Goal: Information Seeking & Learning: Learn about a topic

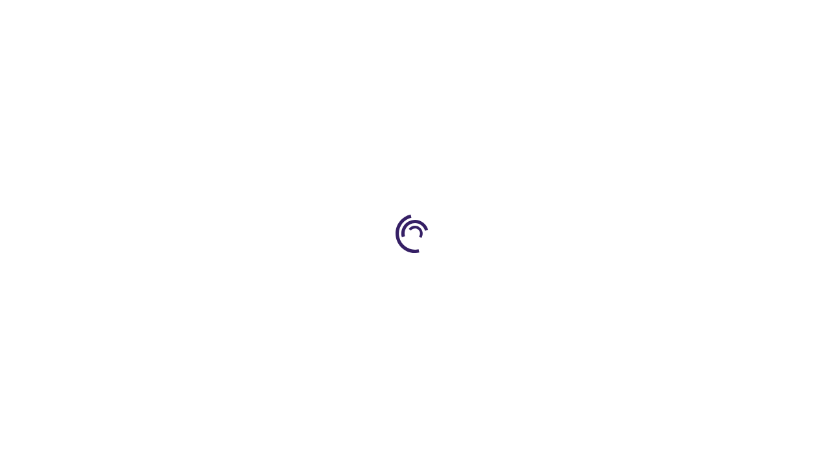
scroll to position [2048, 0]
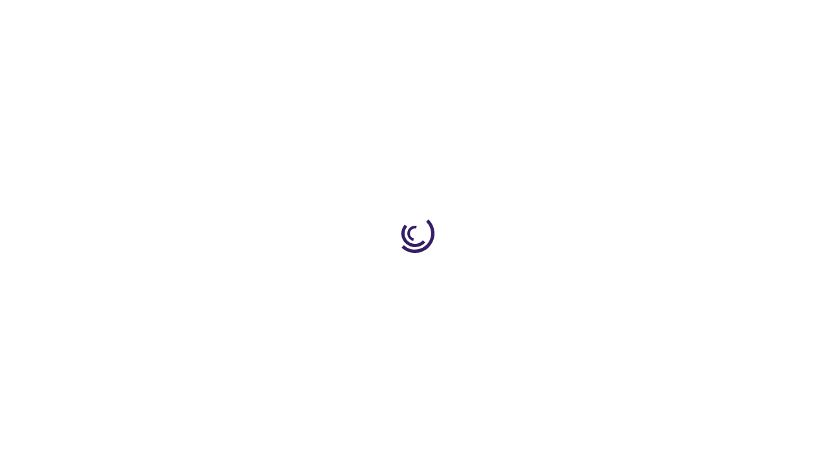
scroll to position [119, 0]
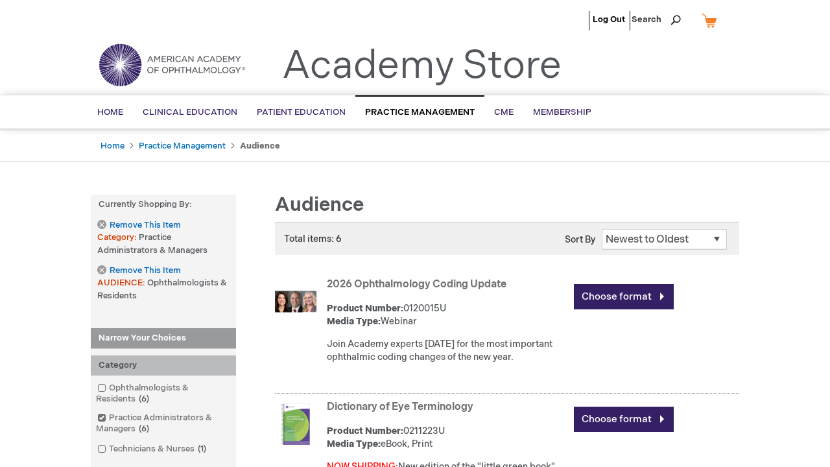
scroll to position [2139, 0]
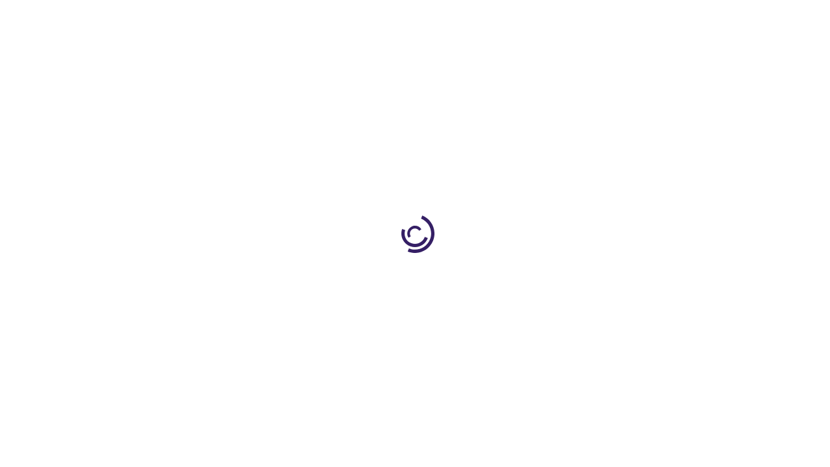
scroll to position [846, 0]
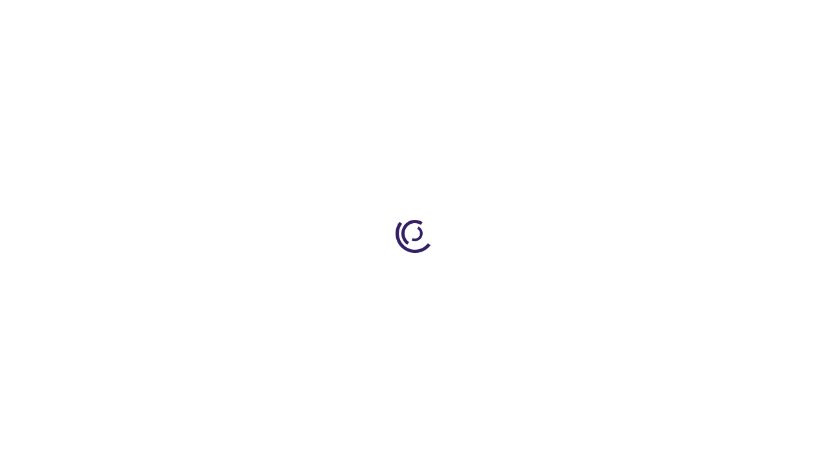
scroll to position [3549, 0]
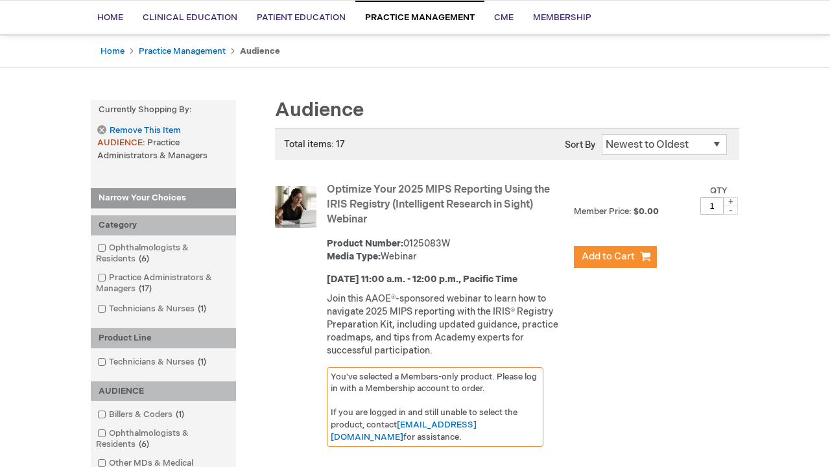
scroll to position [1359, 0]
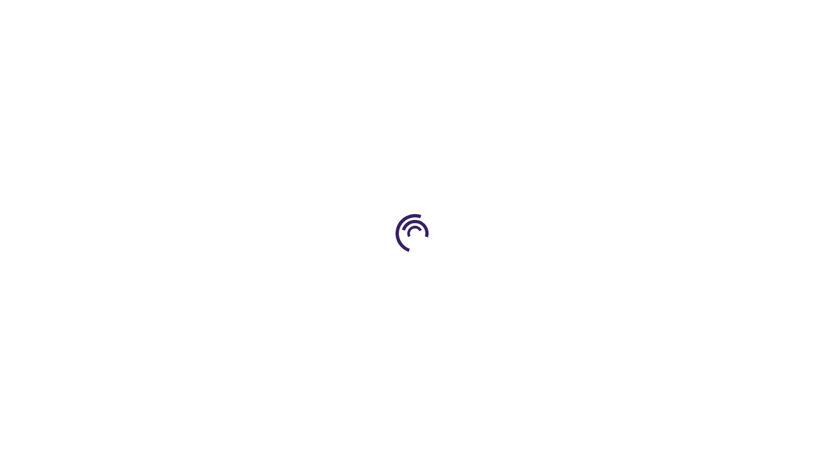
scroll to position [2764, 0]
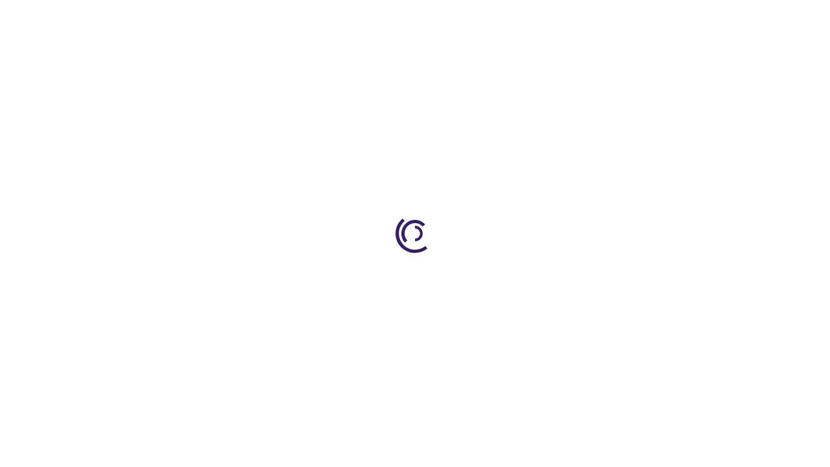
scroll to position [504, 0]
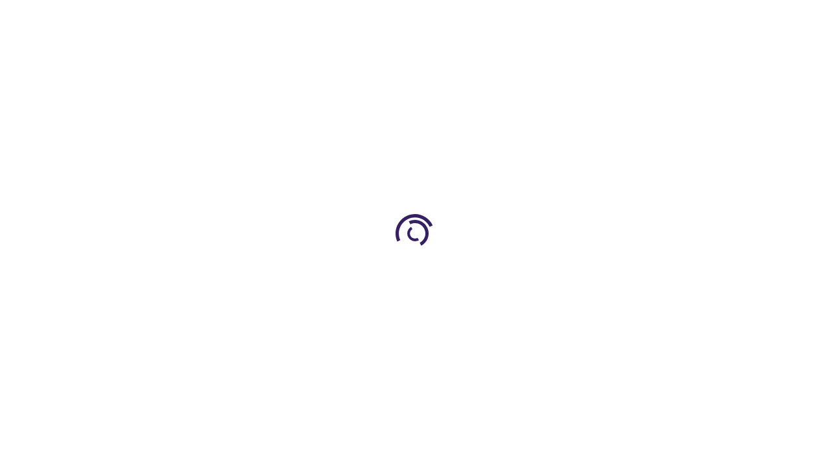
scroll to position [1426, 0]
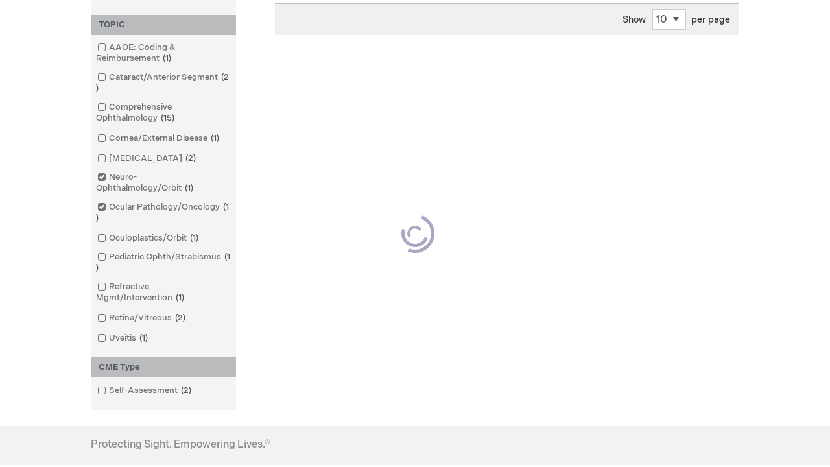
scroll to position [534, 0]
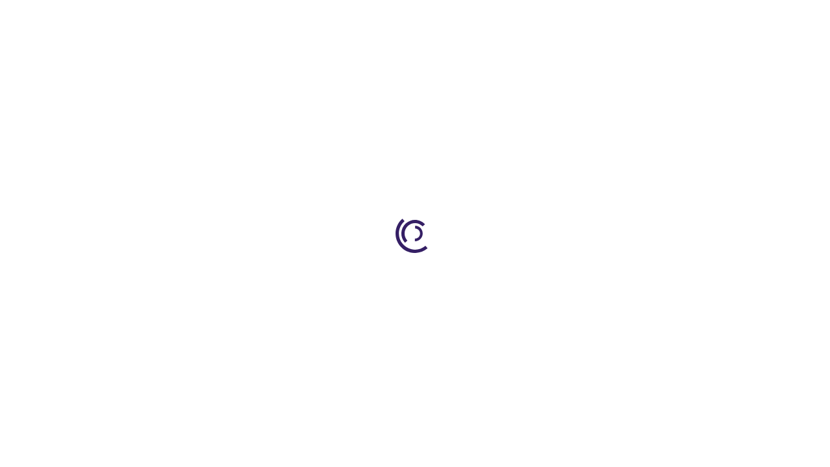
scroll to position [1634, 0]
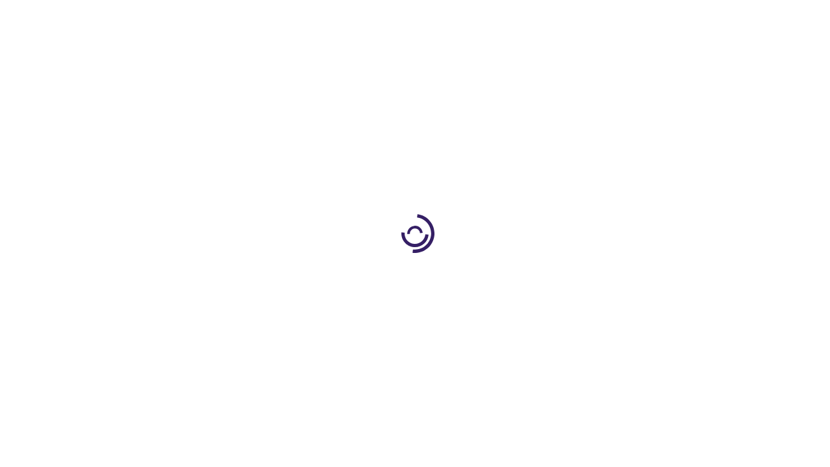
scroll to position [665, 0]
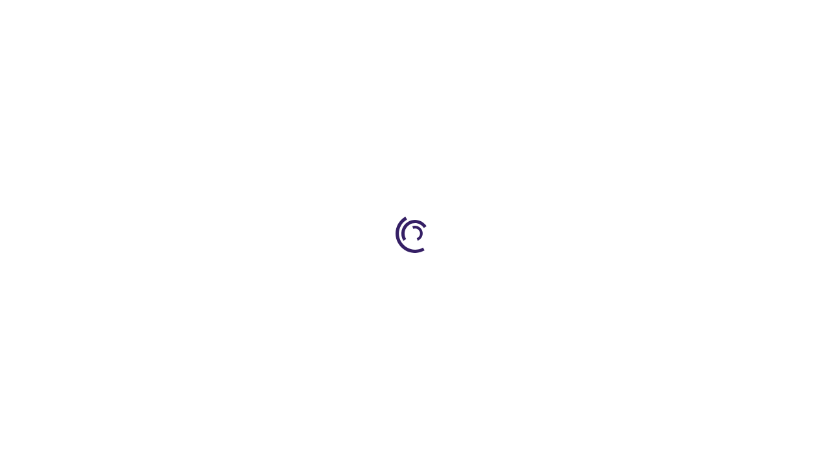
scroll to position [1828, 0]
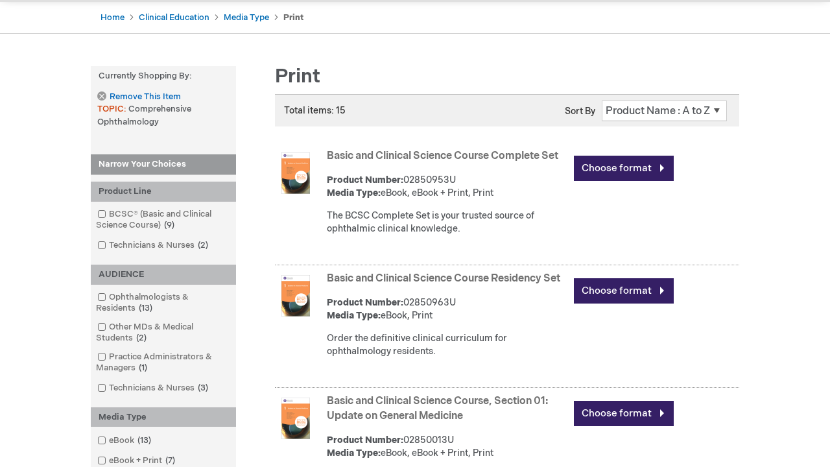
scroll to position [1582, 0]
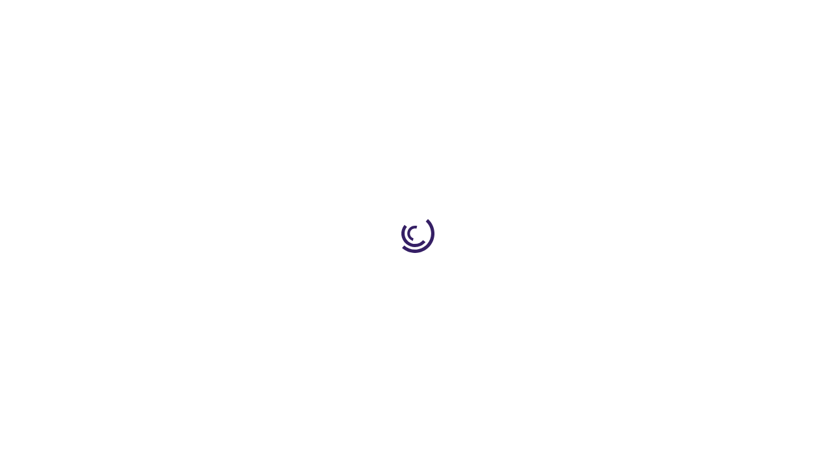
scroll to position [1447, 0]
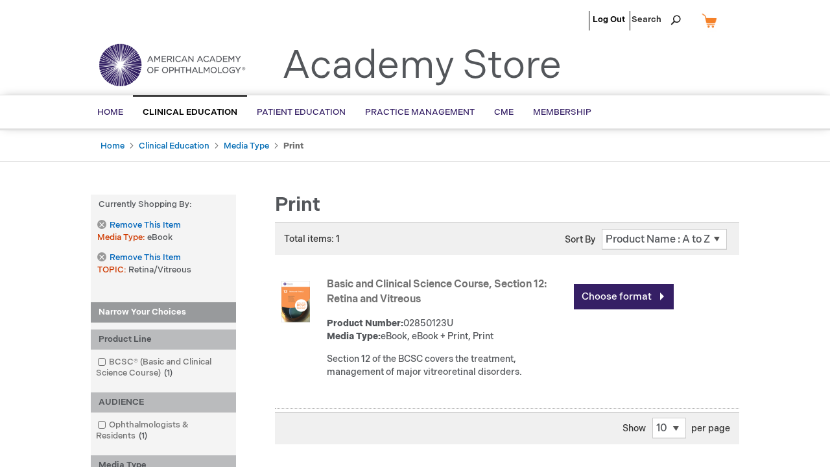
scroll to position [1791, 0]
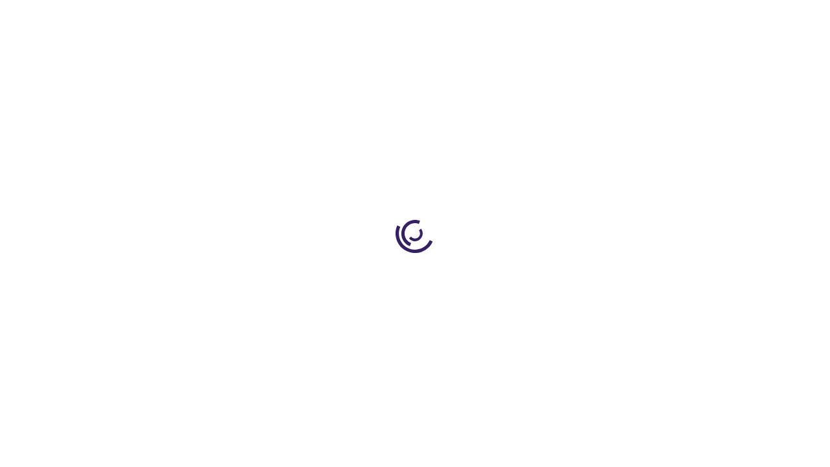
scroll to position [334, 0]
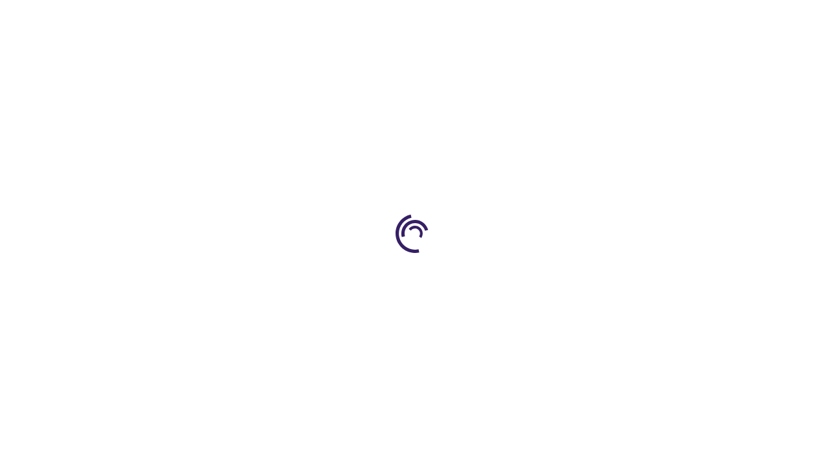
scroll to position [1999, 0]
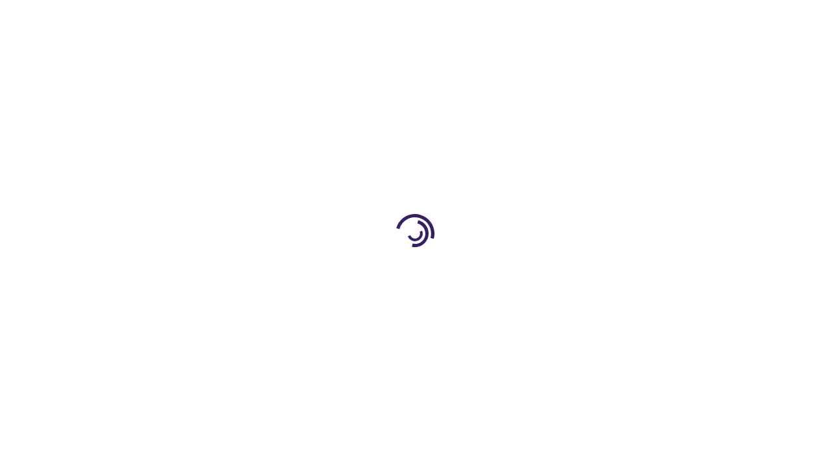
scroll to position [893, 0]
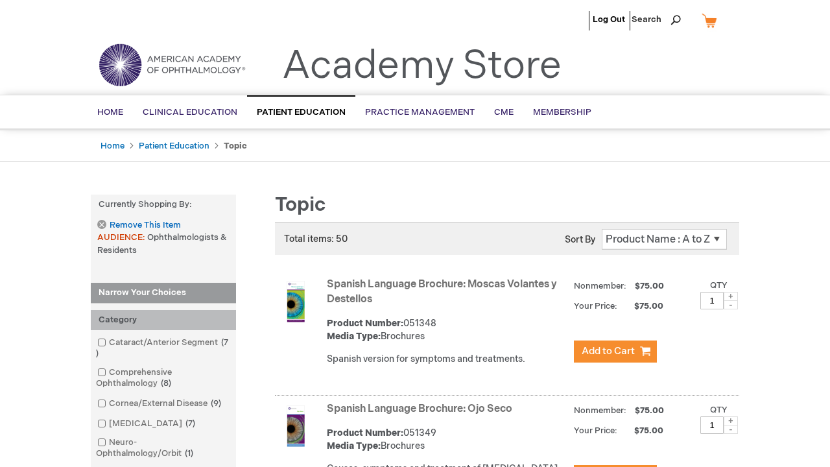
scroll to position [2202, 0]
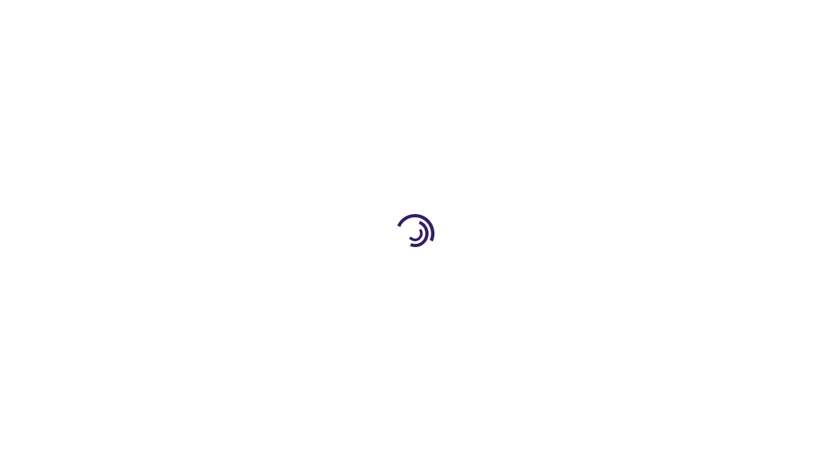
scroll to position [1142, 0]
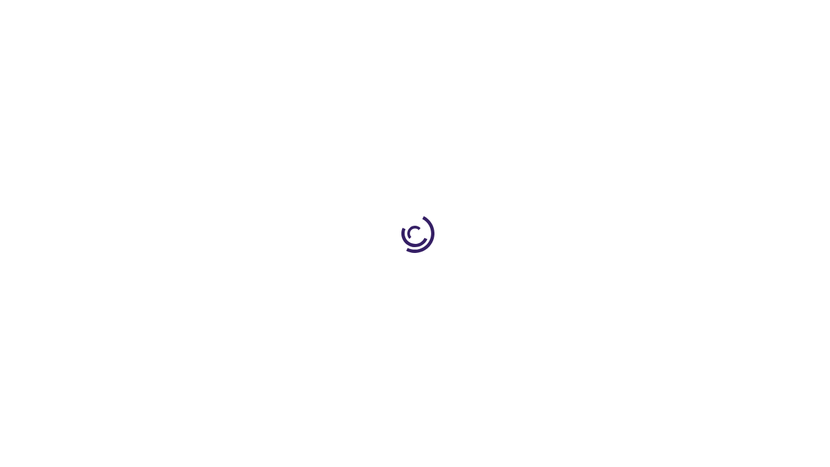
scroll to position [3408, 0]
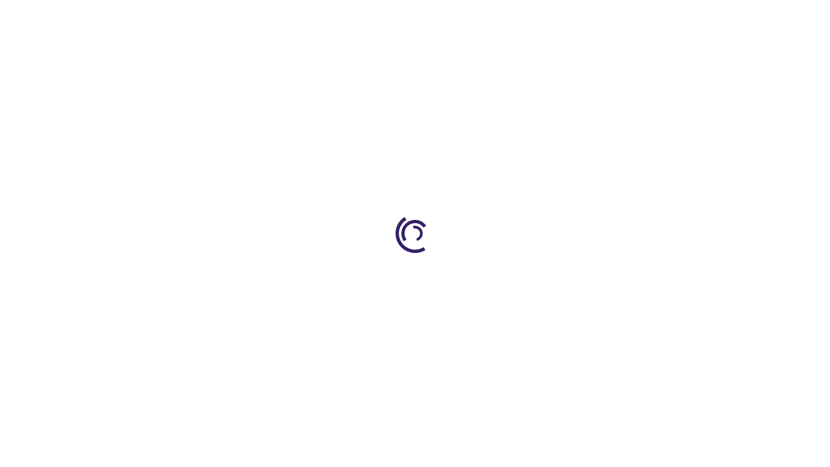
scroll to position [1300, 0]
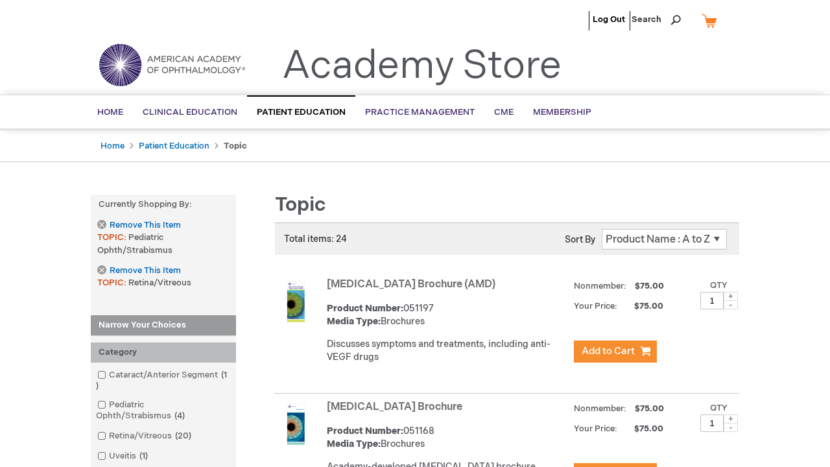
scroll to position [3149, 0]
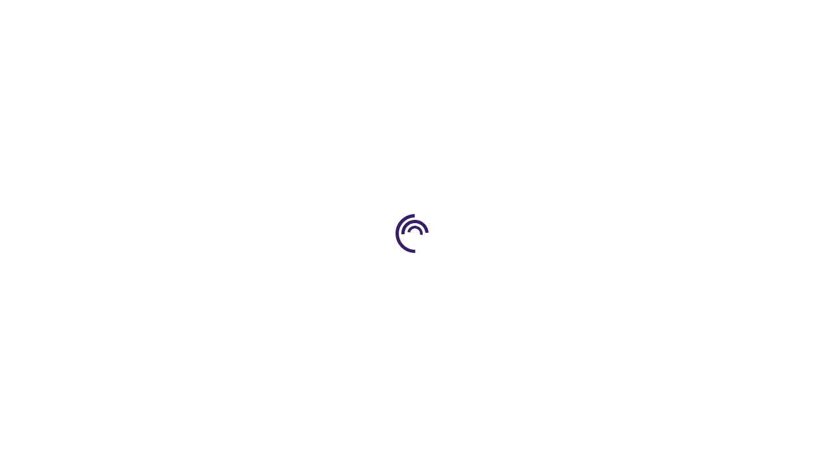
scroll to position [1252, 0]
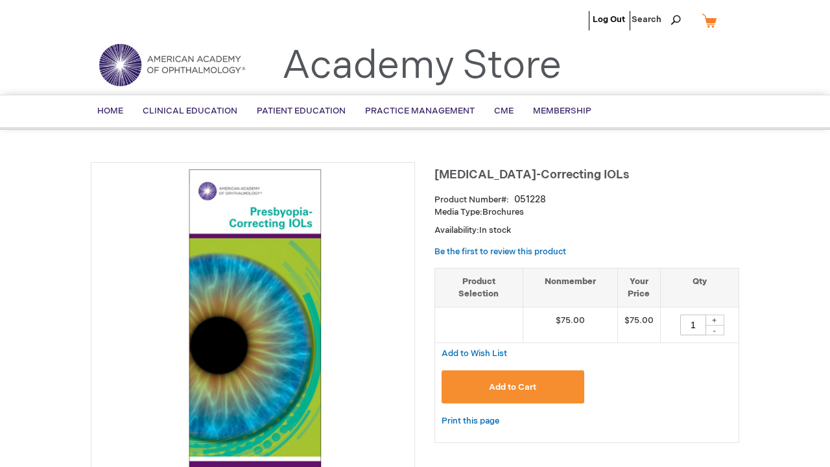
scroll to position [3334, 0]
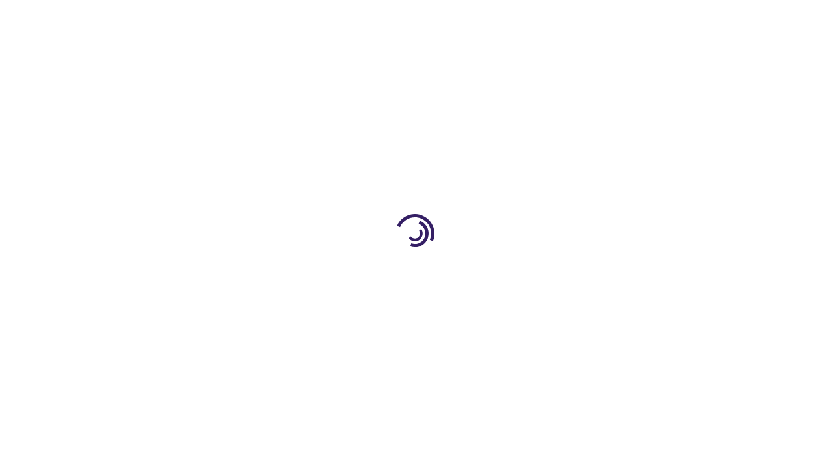
scroll to position [1249, 0]
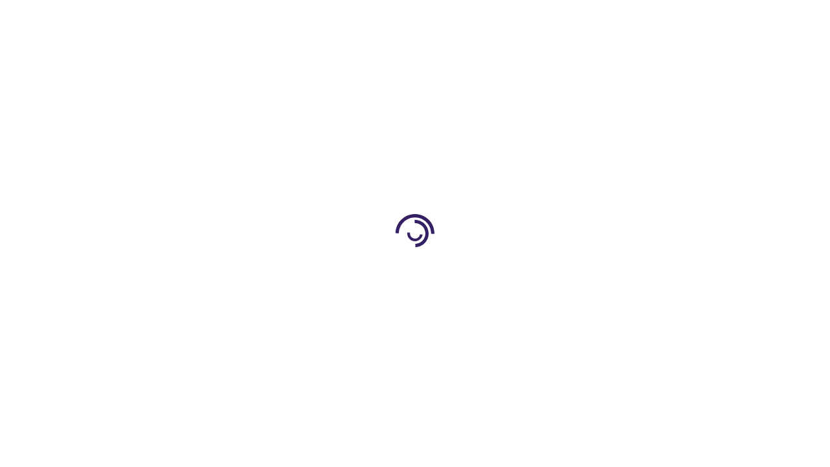
scroll to position [1243, 0]
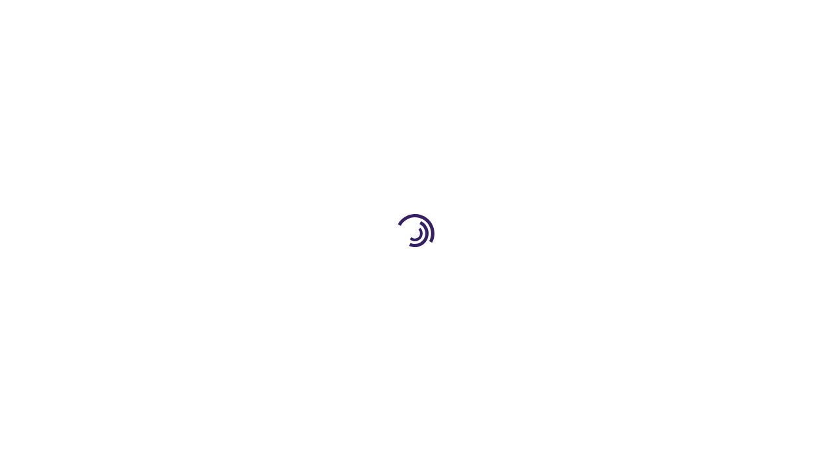
scroll to position [1081, 0]
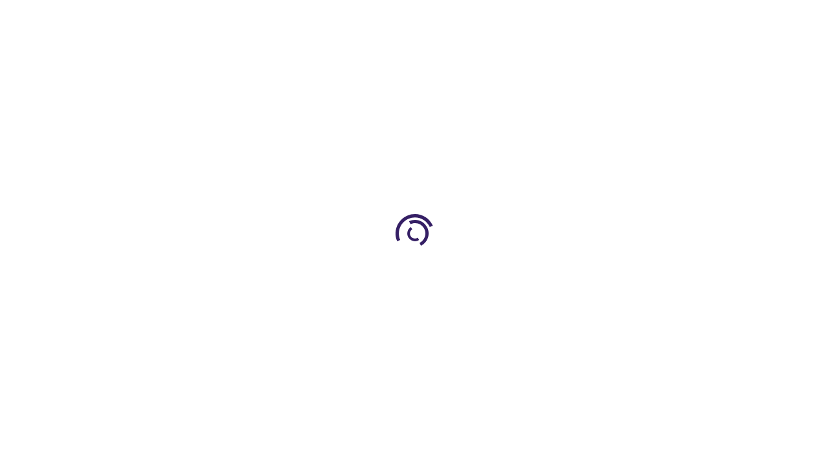
scroll to position [2185, 0]
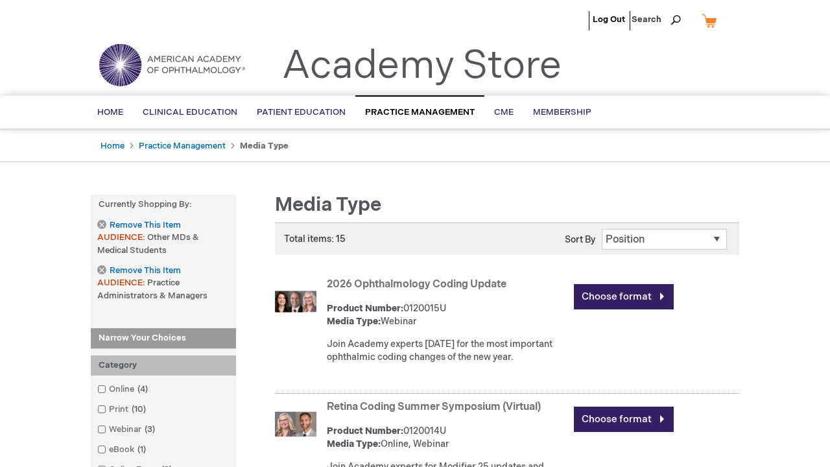
scroll to position [1287, 0]
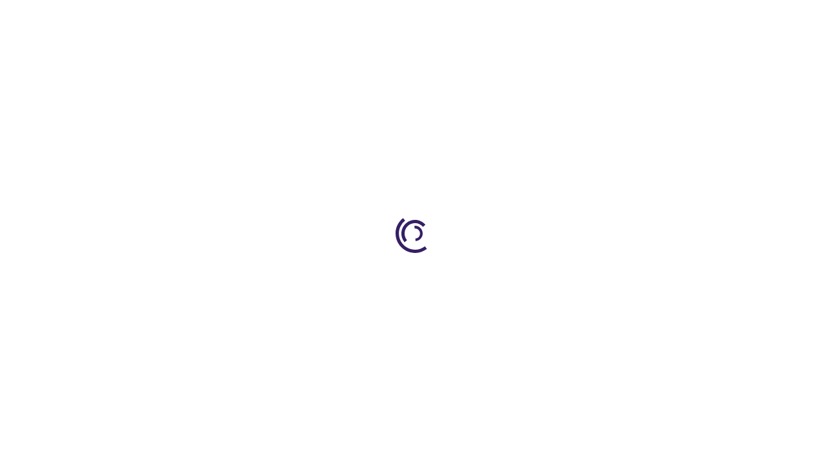
scroll to position [1237, 0]
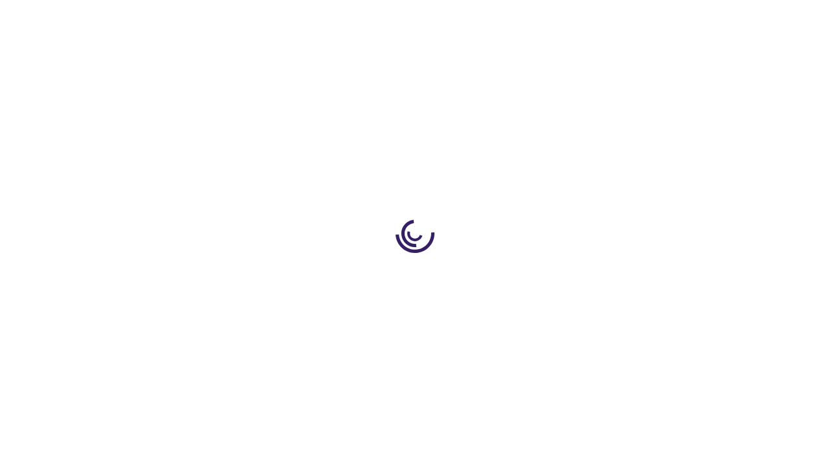
scroll to position [651, 0]
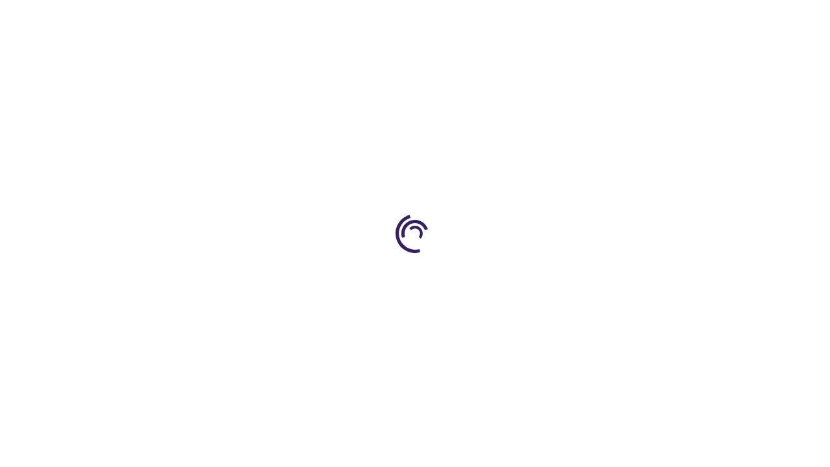
scroll to position [482, 0]
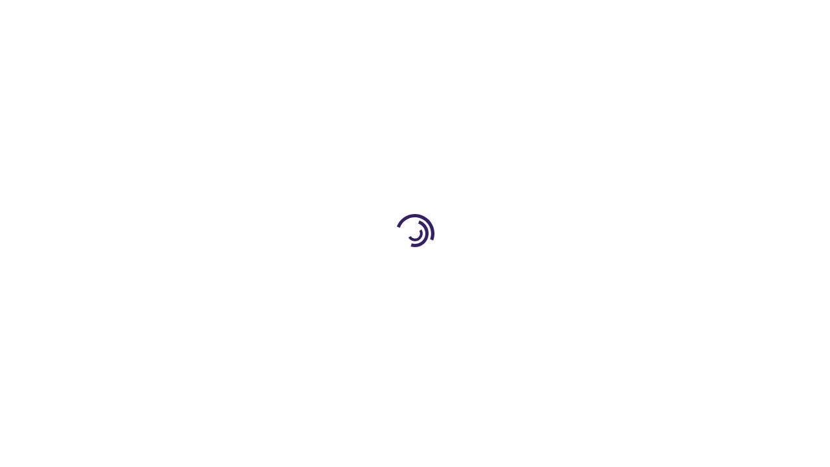
scroll to position [863, 0]
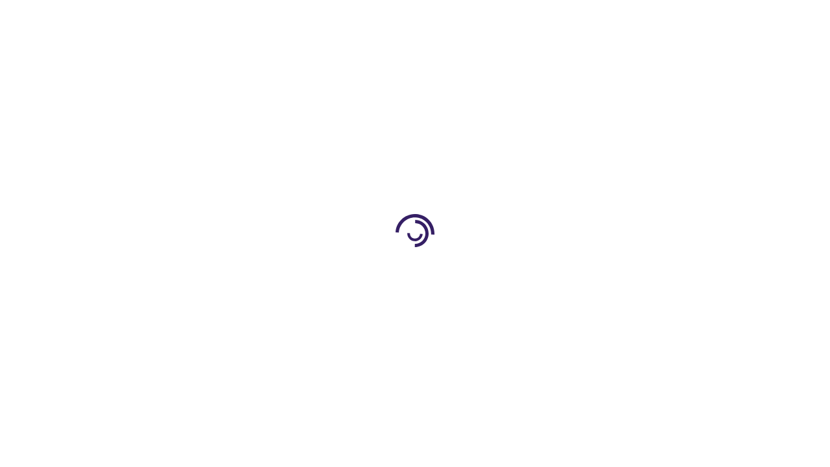
scroll to position [1892, 0]
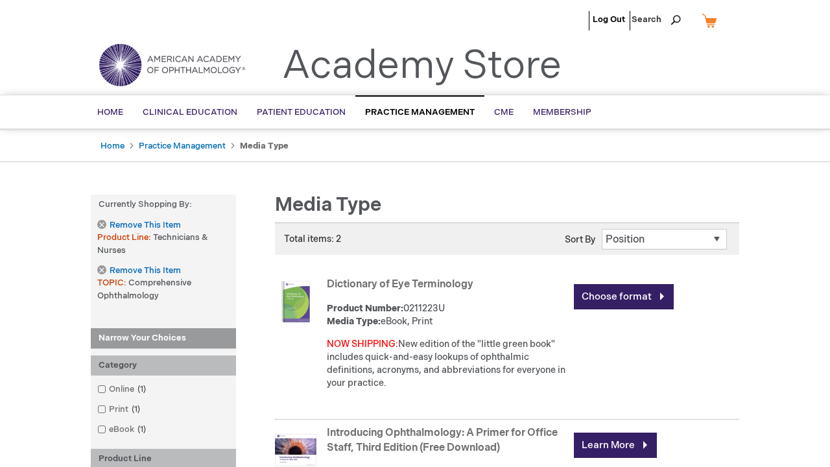
scroll to position [1785, 0]
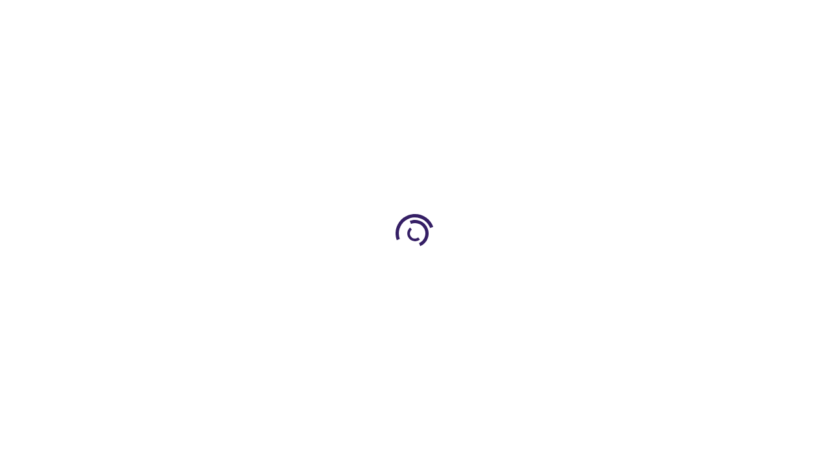
scroll to position [482, 0]
